Goal: Task Accomplishment & Management: Complete application form

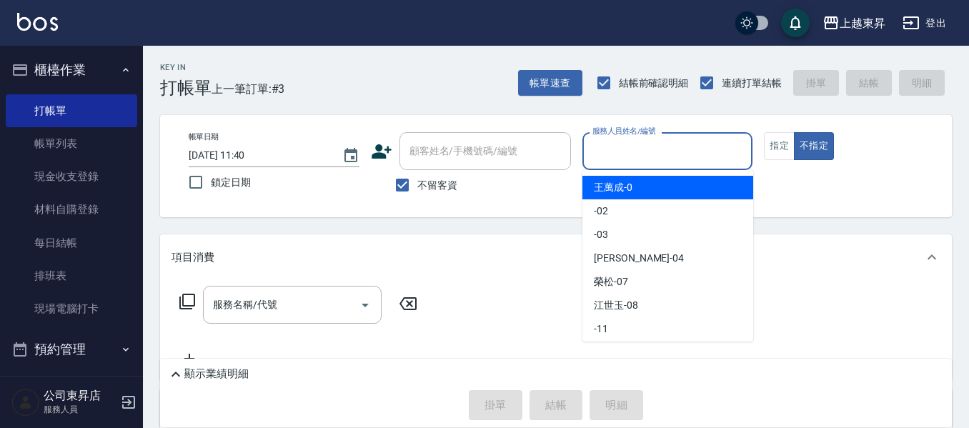
click at [672, 151] on input "服務人員姓名/編號" at bounding box center [668, 151] width 158 height 25
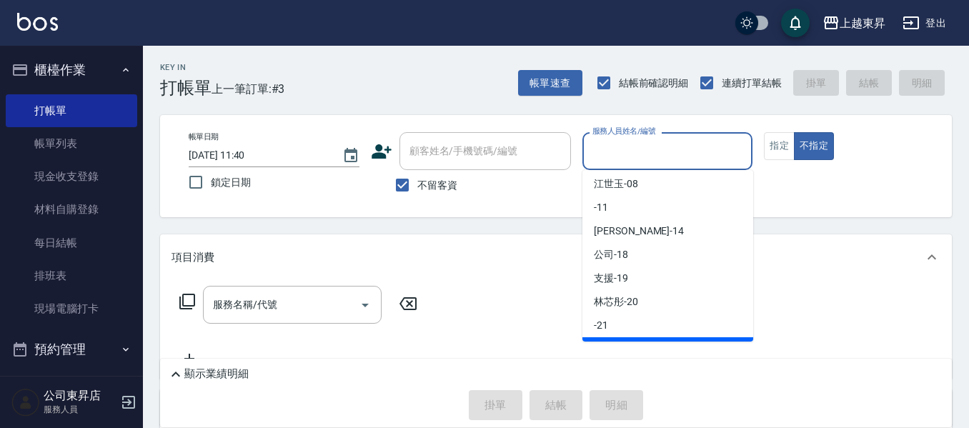
scroll to position [143, 0]
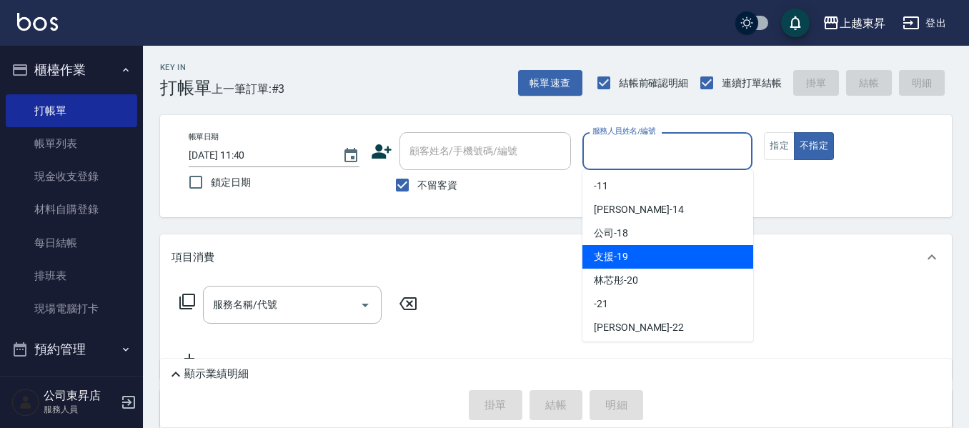
click at [675, 258] on div "支援 -19" at bounding box center [667, 257] width 171 height 24
type input "支援-19"
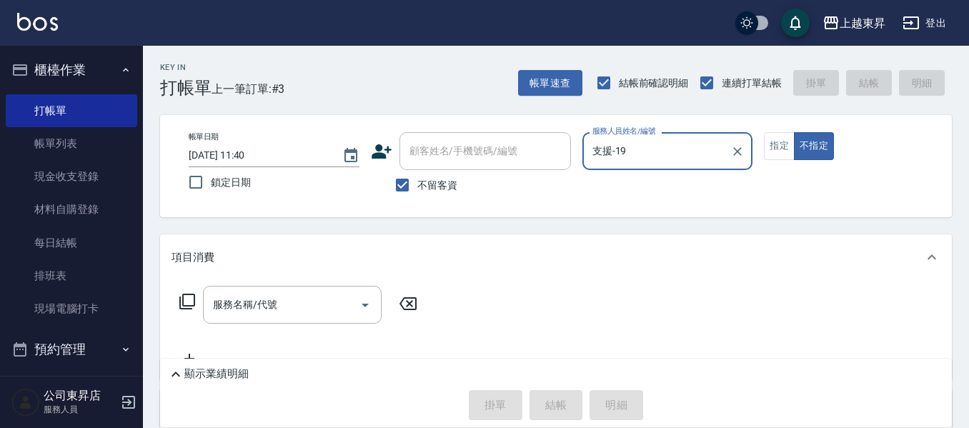
click at [222, 307] on div "服務名稱/代號 服務名稱/代號" at bounding box center [292, 305] width 179 height 38
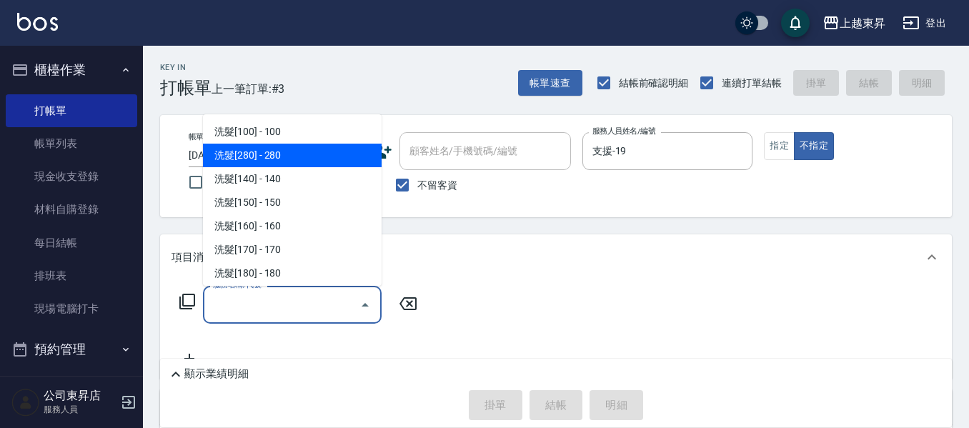
click at [354, 150] on span "洗髮[280] - 280" at bounding box center [292, 156] width 179 height 24
type input "洗髮[280](202)"
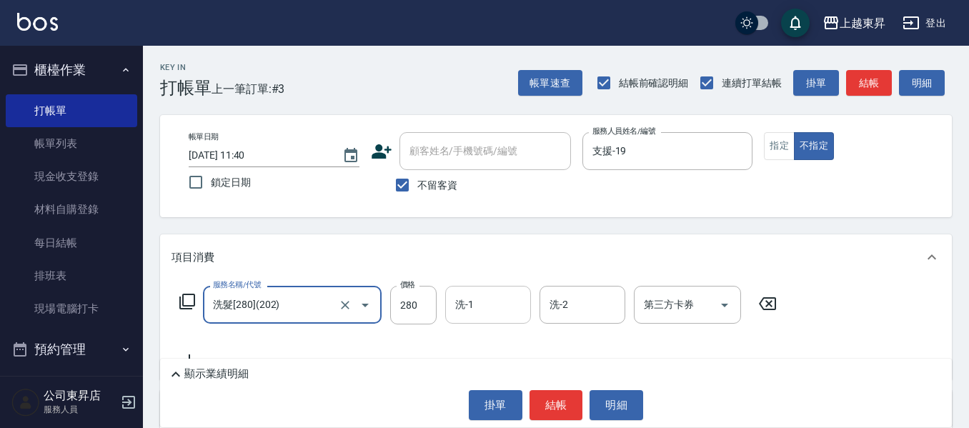
click at [462, 301] on div "洗-1 洗-1" at bounding box center [488, 305] width 86 height 38
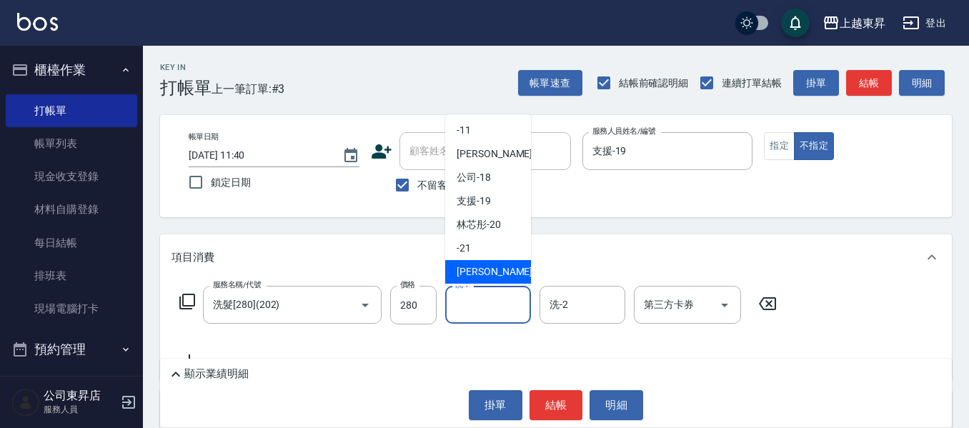
click at [474, 268] on span "[PERSON_NAME]-22" at bounding box center [502, 271] width 90 height 15
type input "[PERSON_NAME]-22"
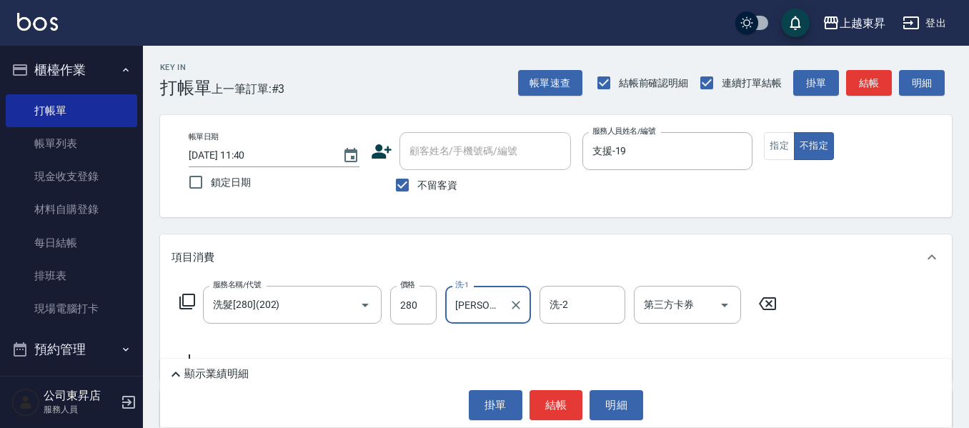
click at [184, 301] on icon at bounding box center [187, 301] width 17 height 17
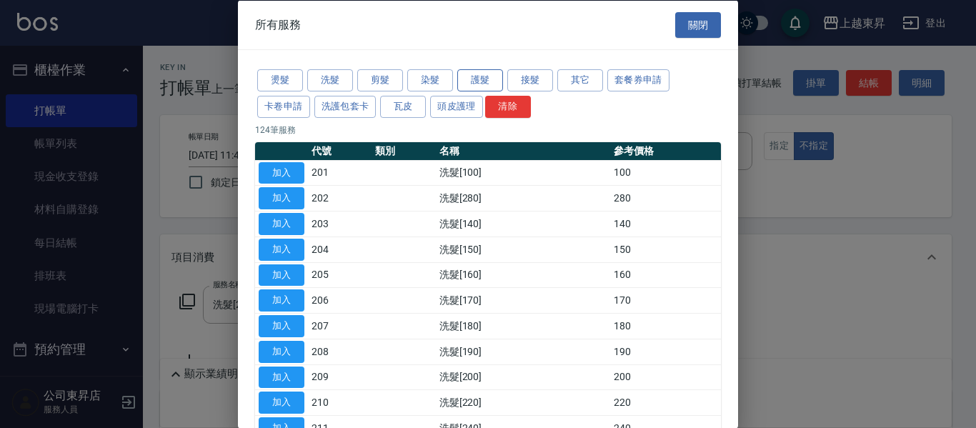
click at [468, 78] on button "護髮" at bounding box center [480, 80] width 46 height 22
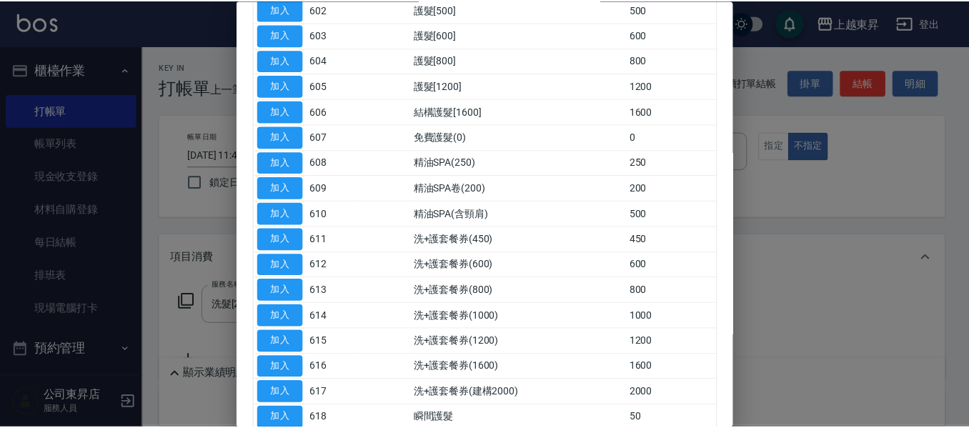
scroll to position [286, 0]
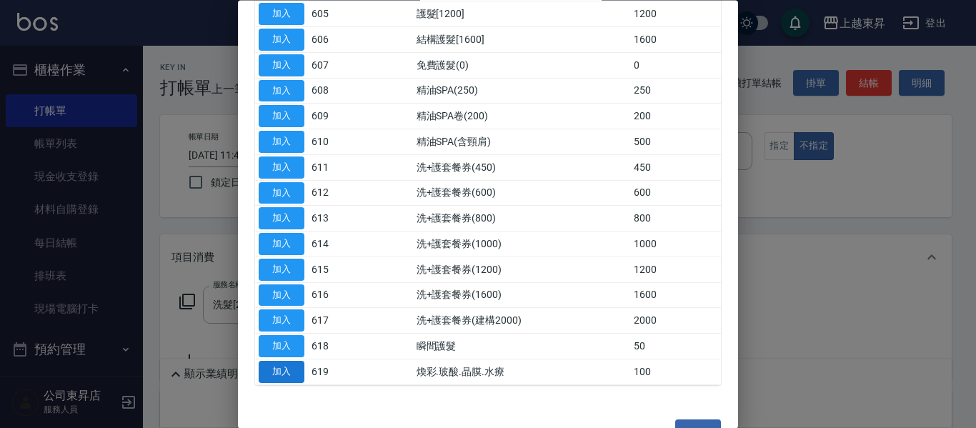
click at [299, 373] on button "加入" at bounding box center [282, 372] width 46 height 22
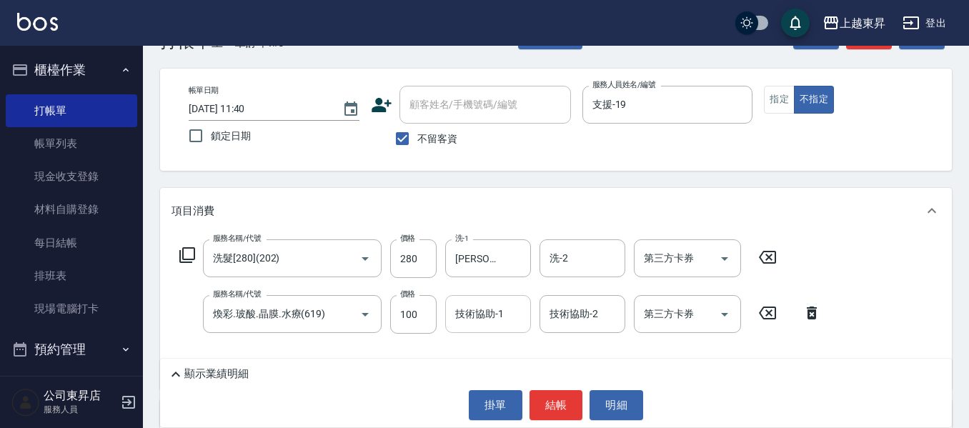
scroll to position [71, 0]
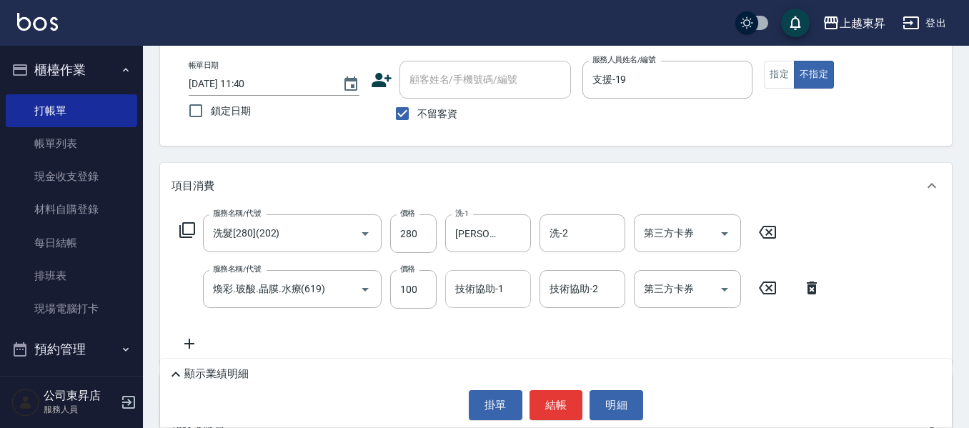
click at [482, 291] on div "技術協助-1 技術協助-1" at bounding box center [488, 289] width 86 height 38
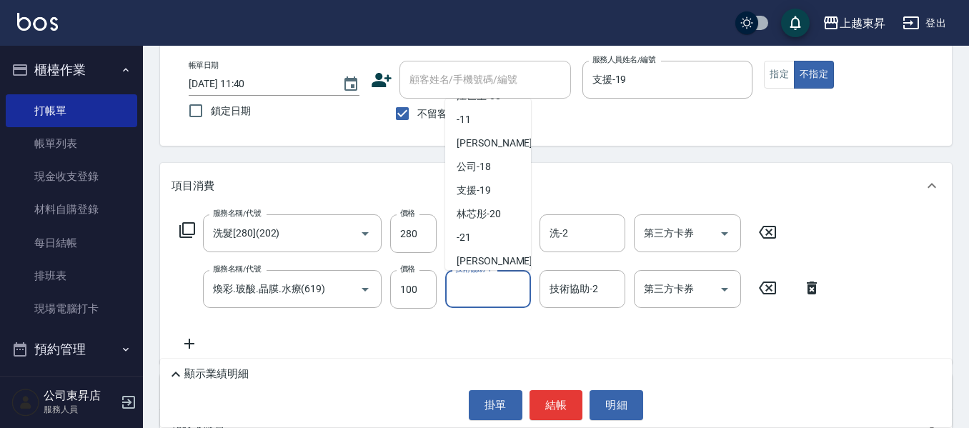
scroll to position [143, 0]
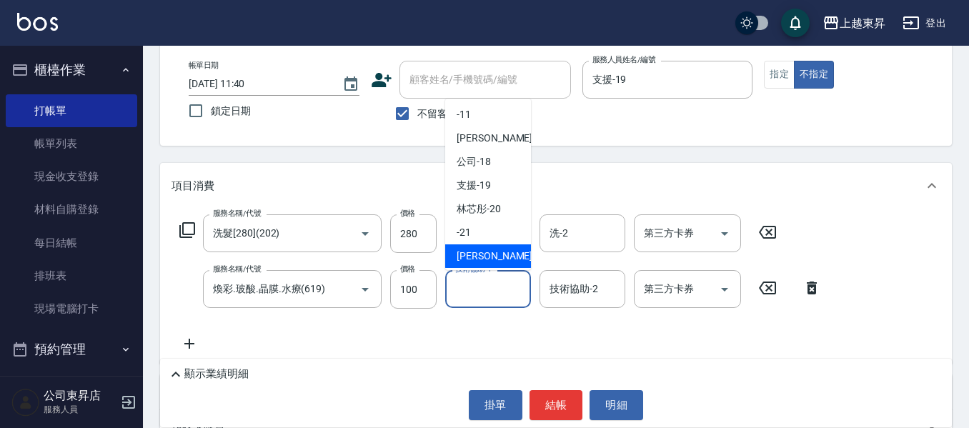
click at [471, 254] on span "[PERSON_NAME]-22" at bounding box center [502, 256] width 90 height 15
type input "[PERSON_NAME]-22"
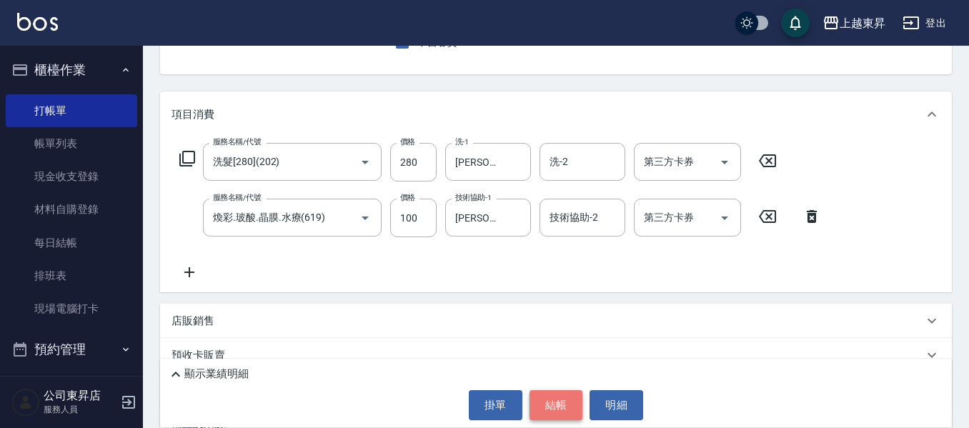
click at [553, 399] on button "結帳" at bounding box center [557, 405] width 54 height 30
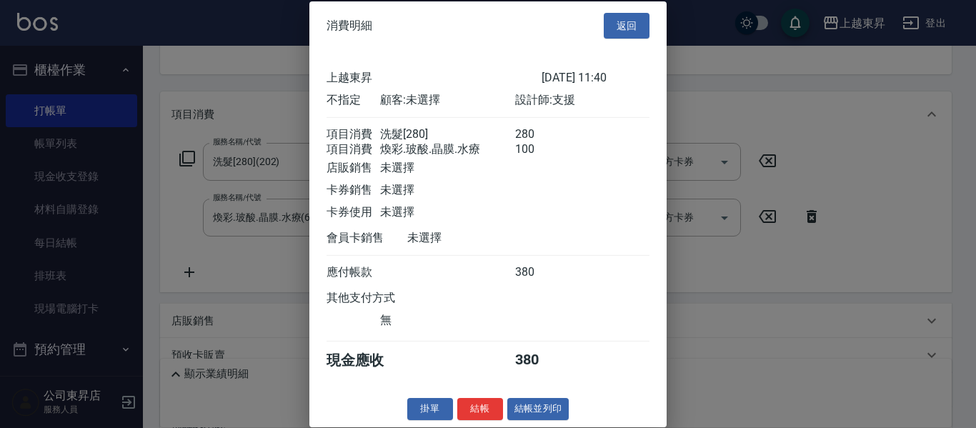
scroll to position [23, 0]
click at [535, 408] on button "結帳並列印" at bounding box center [538, 409] width 62 height 22
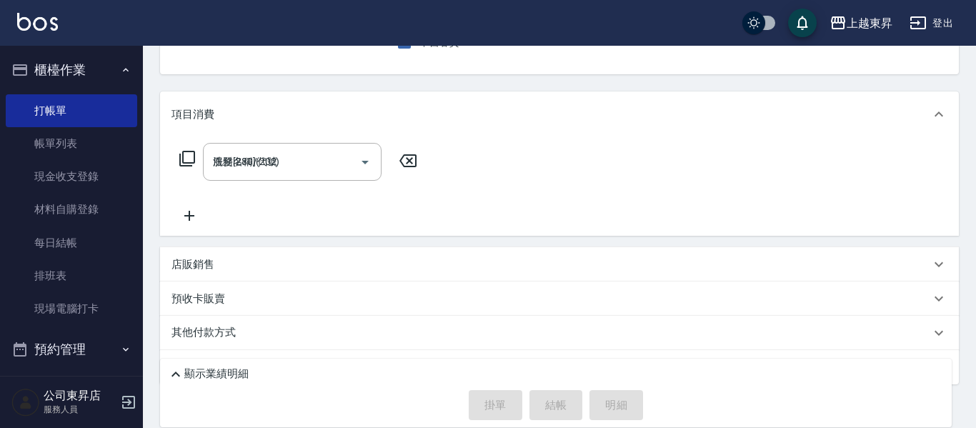
type input "[DATE] 12:36"
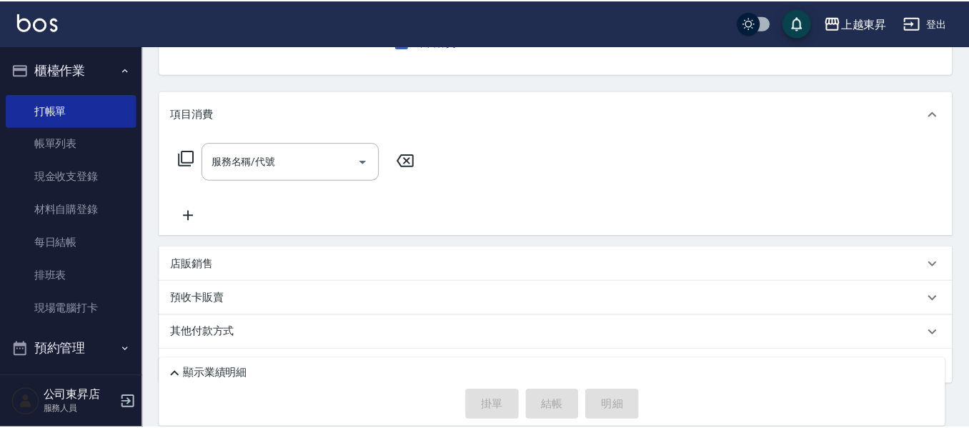
scroll to position [139, 0]
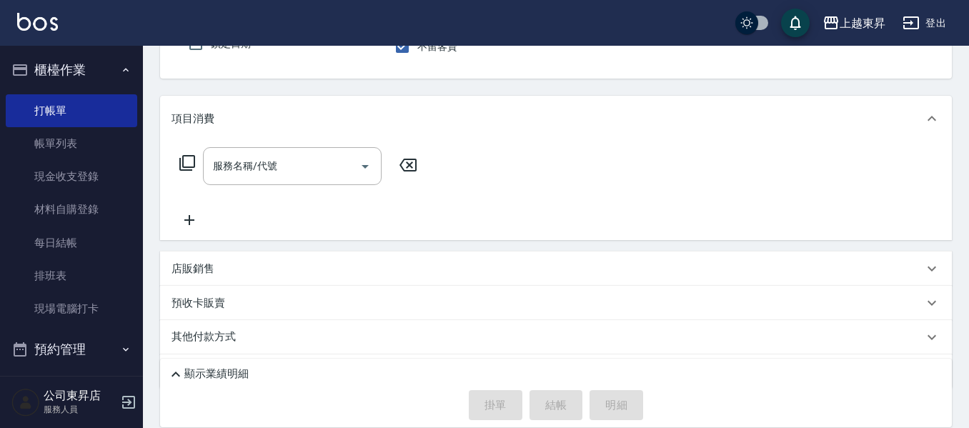
click at [872, 177] on div "服務名稱/代號 服務名稱/代號" at bounding box center [556, 190] width 792 height 99
